Goal: Information Seeking & Learning: Learn about a topic

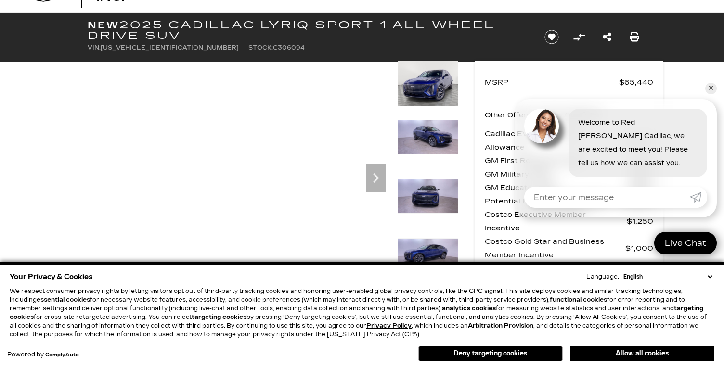
scroll to position [38, 0]
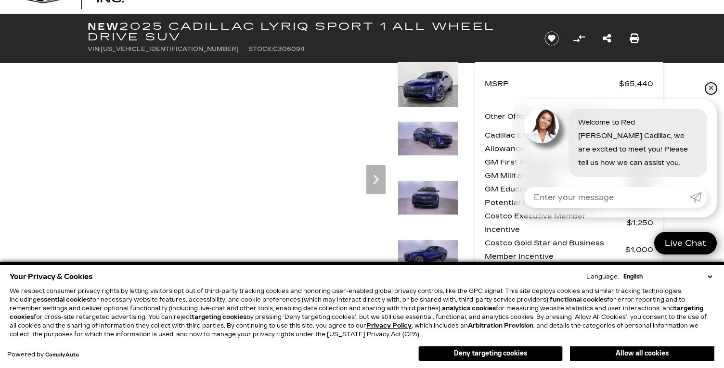
click at [709, 88] on link "✕" at bounding box center [712, 89] width 12 height 12
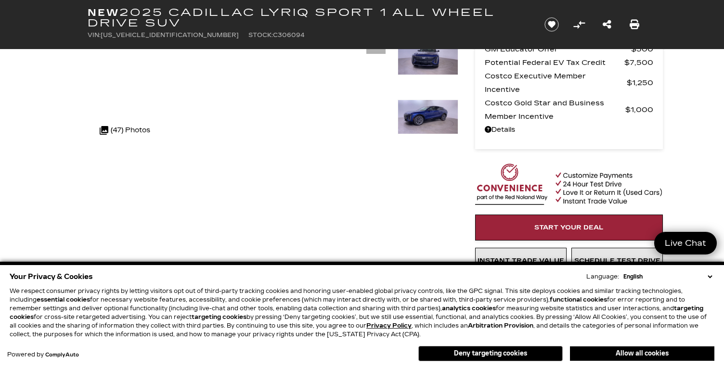
scroll to position [178, 0]
click at [497, 352] on button "Deny targeting cookies" at bounding box center [491, 353] width 144 height 15
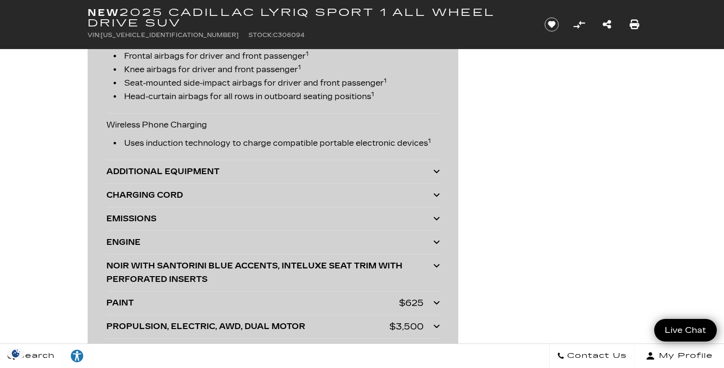
scroll to position [2516, 0]
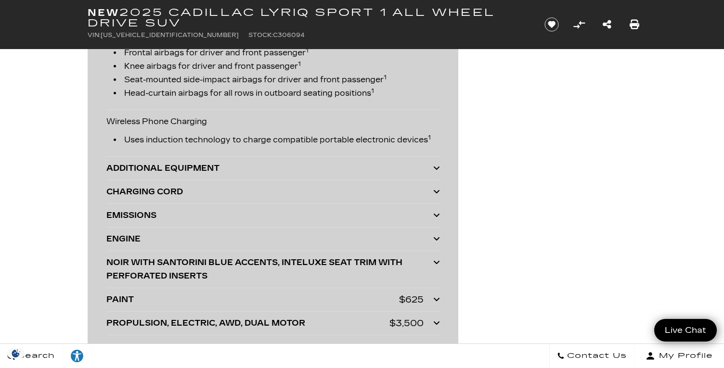
click at [435, 168] on icon at bounding box center [436, 168] width 7 height 8
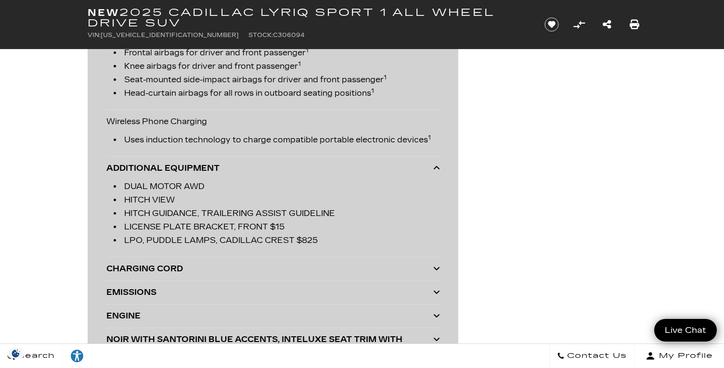
click at [439, 164] on icon at bounding box center [436, 168] width 7 height 8
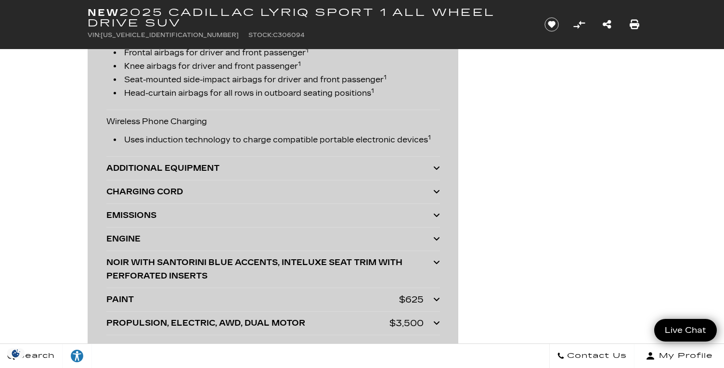
click at [437, 191] on icon at bounding box center [436, 192] width 7 height 8
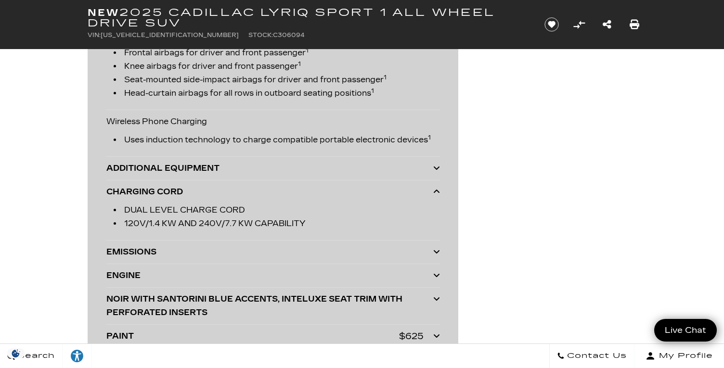
click at [437, 191] on icon at bounding box center [436, 192] width 7 height 8
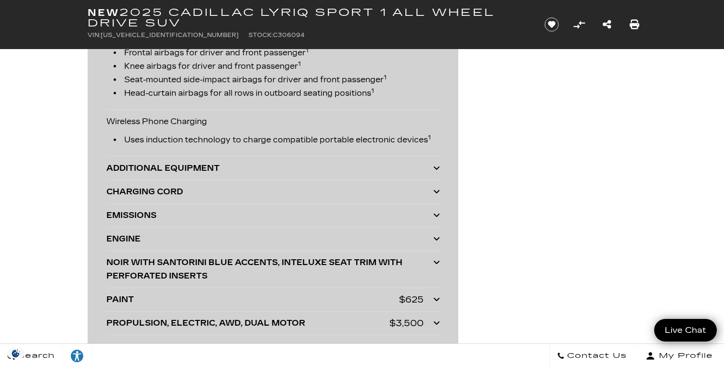
click at [435, 214] on icon at bounding box center [436, 215] width 7 height 8
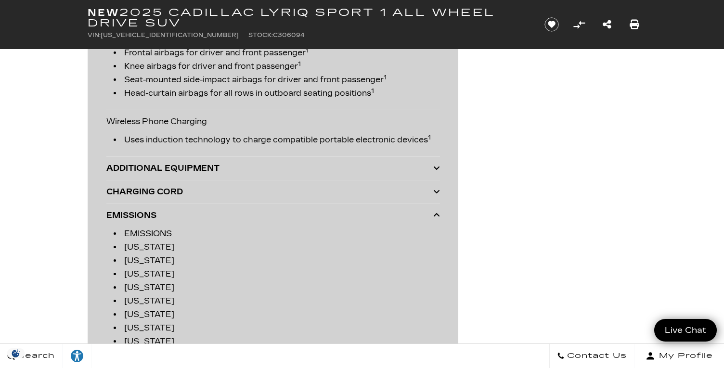
click at [437, 213] on icon at bounding box center [436, 215] width 7 height 8
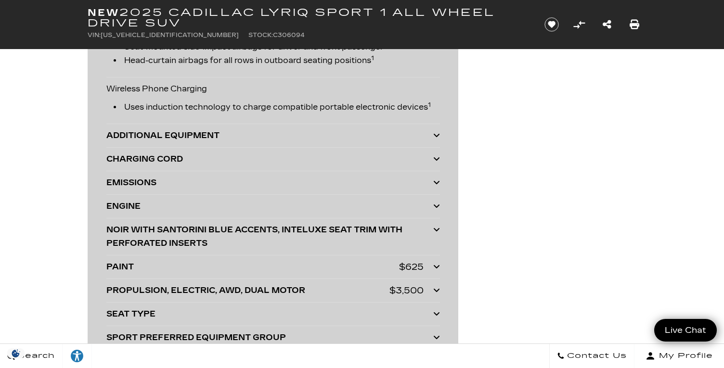
scroll to position [2551, 0]
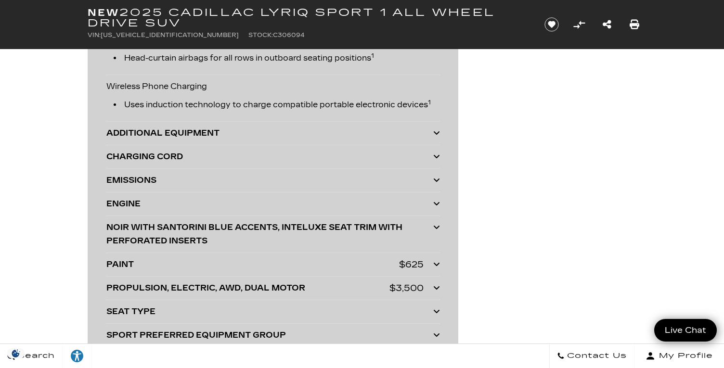
click at [436, 201] on icon at bounding box center [436, 204] width 7 height 8
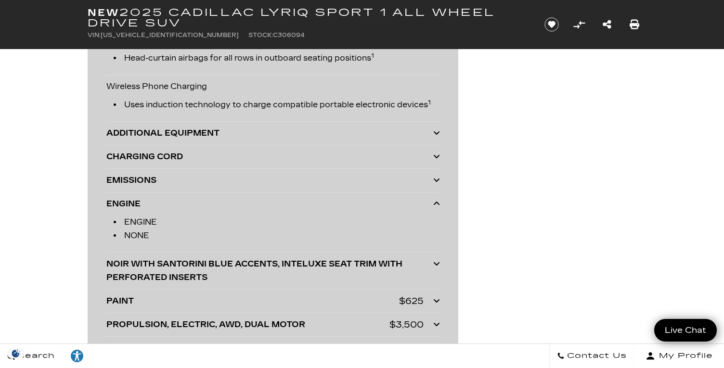
click at [436, 201] on icon at bounding box center [436, 204] width 7 height 8
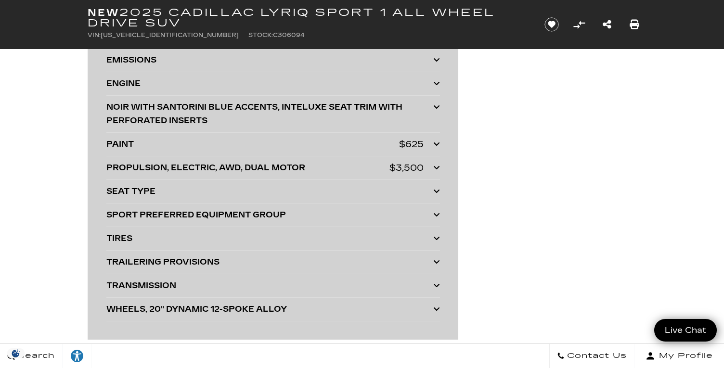
scroll to position [2673, 0]
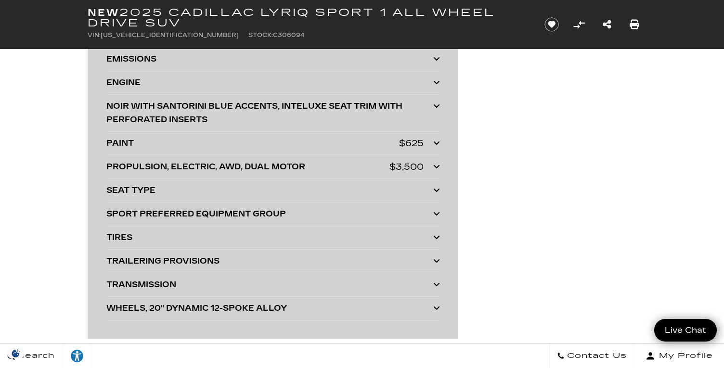
click at [435, 213] on icon at bounding box center [436, 214] width 7 height 8
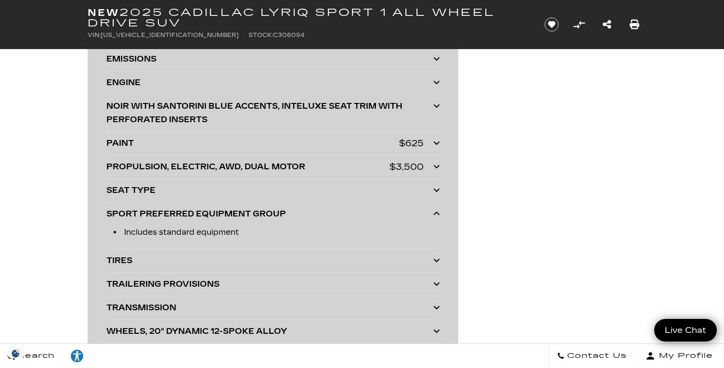
click at [435, 213] on icon at bounding box center [436, 214] width 7 height 8
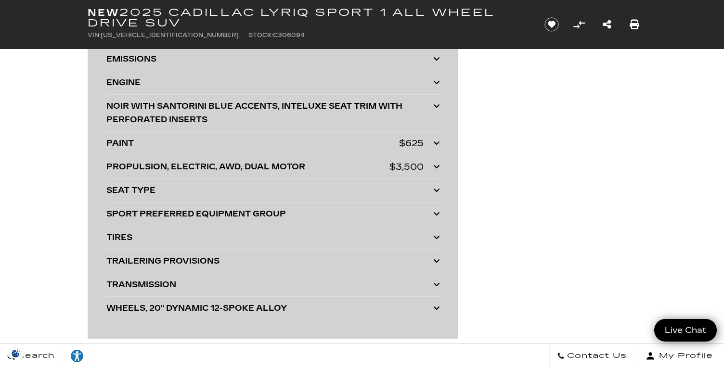
click at [436, 236] on icon at bounding box center [436, 238] width 7 height 8
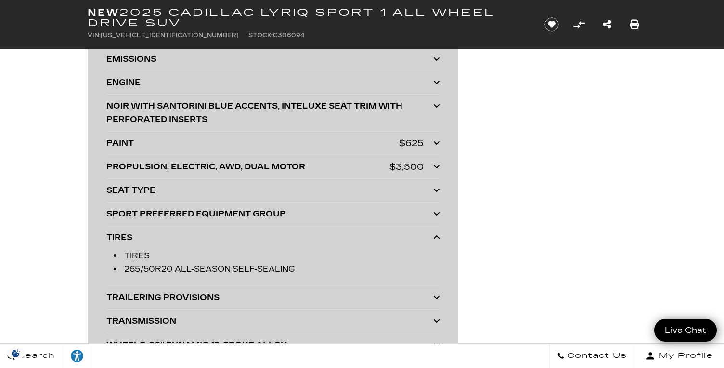
click at [436, 236] on icon at bounding box center [436, 238] width 7 height 8
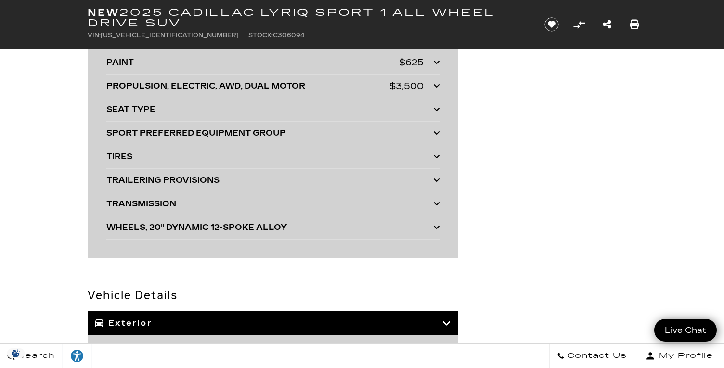
scroll to position [2763, 0]
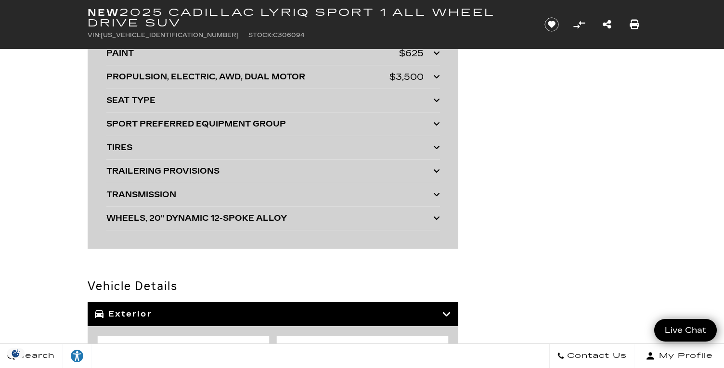
click at [436, 193] on icon at bounding box center [436, 195] width 7 height 8
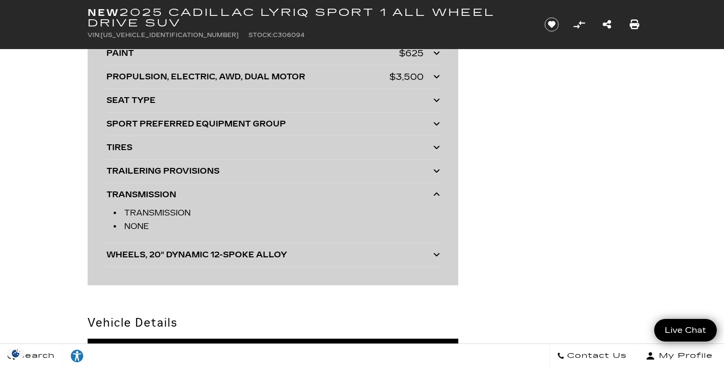
click at [436, 193] on icon at bounding box center [436, 195] width 7 height 8
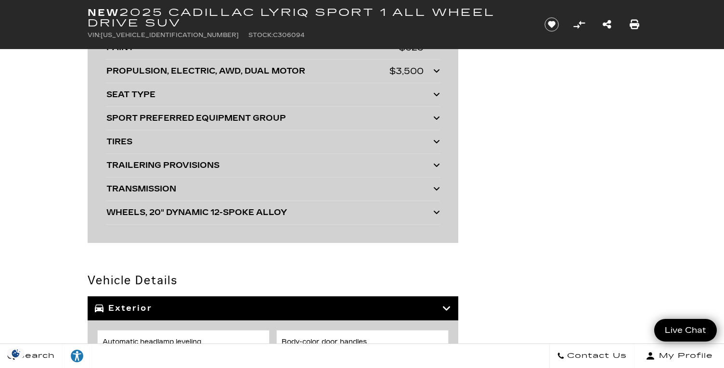
scroll to position [2834, 0]
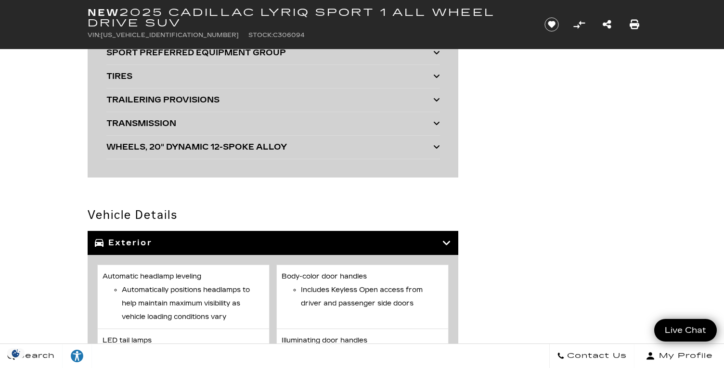
click at [443, 241] on icon at bounding box center [447, 243] width 9 height 10
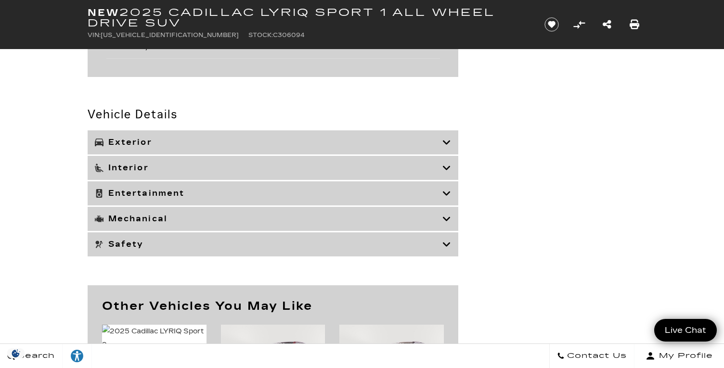
scroll to position [2932, 0]
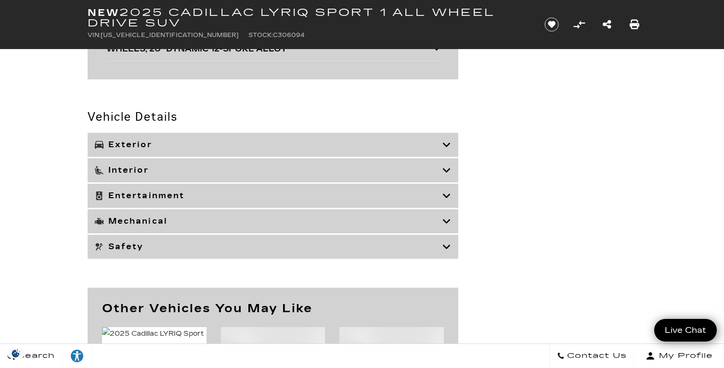
click at [448, 242] on icon at bounding box center [447, 247] width 9 height 10
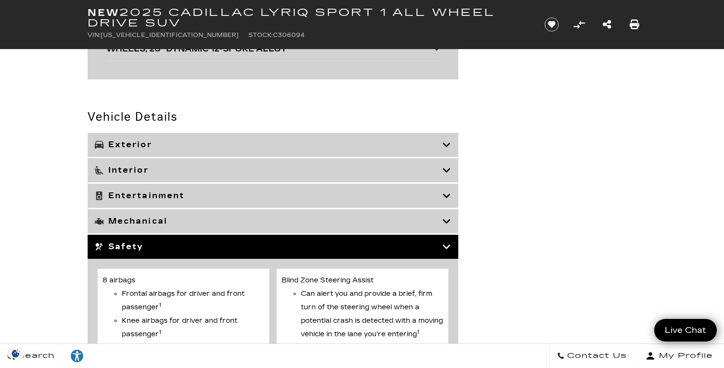
click at [448, 242] on icon at bounding box center [447, 247] width 9 height 10
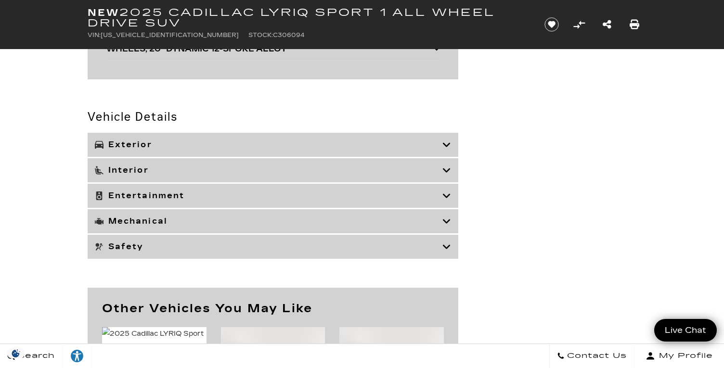
click at [446, 194] on icon at bounding box center [447, 196] width 9 height 10
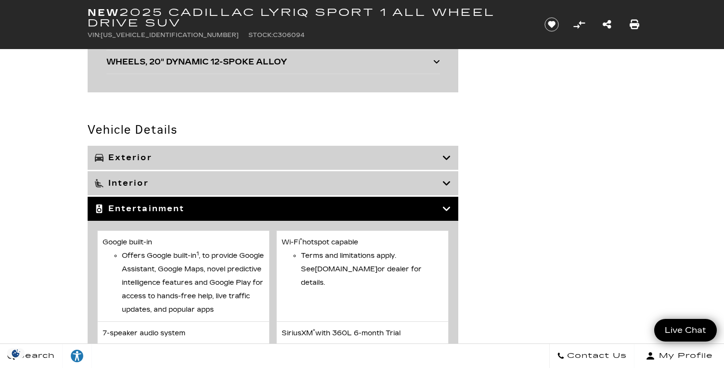
scroll to position [2902, 0]
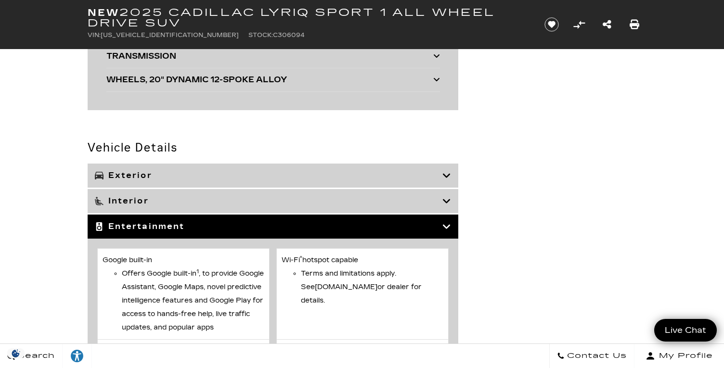
click at [448, 225] on icon at bounding box center [447, 227] width 9 height 10
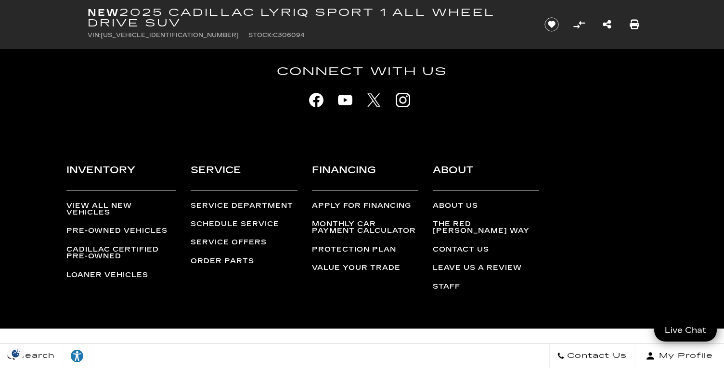
scroll to position [3814, 0]
